Goal: Navigation & Orientation: Find specific page/section

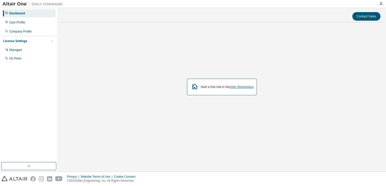
click at [245, 88] on link "Altair Marketplace" at bounding box center [242, 87] width 24 height 4
